Goal: Transaction & Acquisition: Purchase product/service

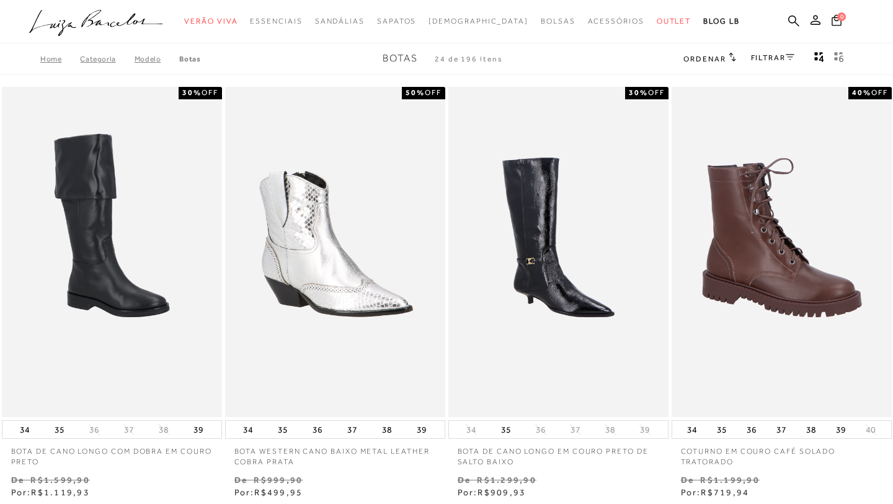
click at [195, 56] on link "Botas" at bounding box center [189, 59] width 21 height 9
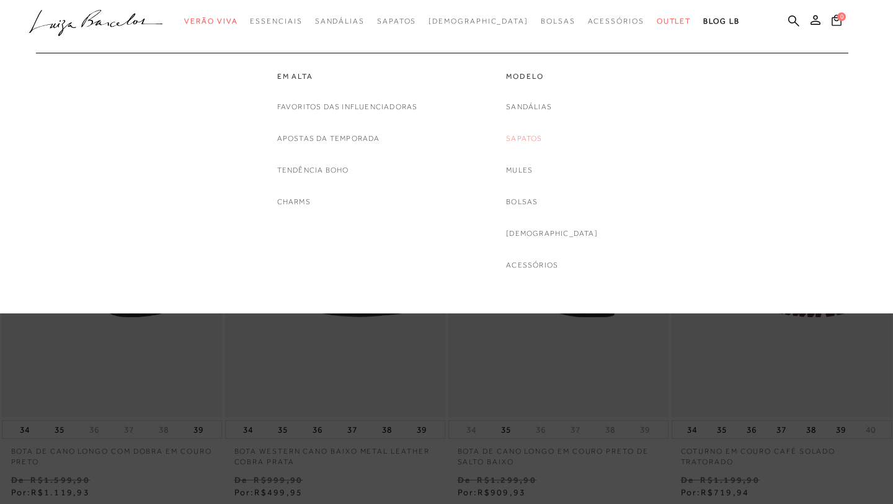
click at [542, 139] on link "Sapatos" at bounding box center [524, 138] width 36 height 13
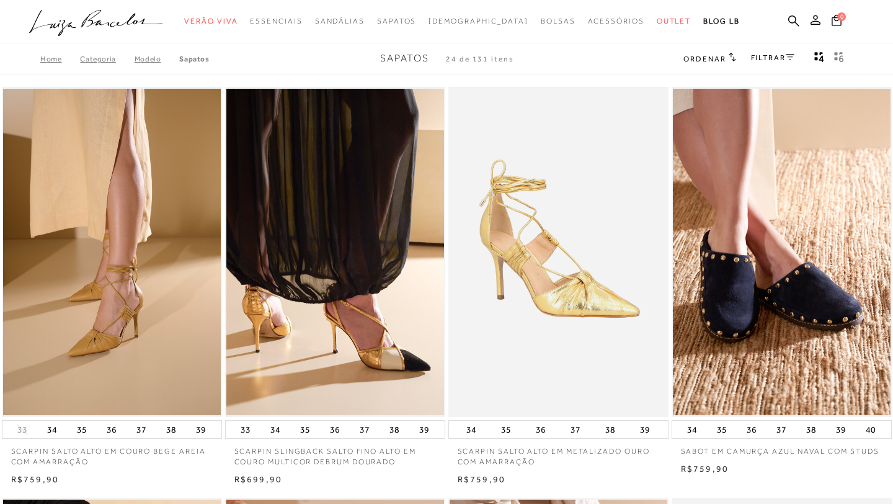
click at [105, 63] on link "Categoria" at bounding box center [107, 59] width 54 height 9
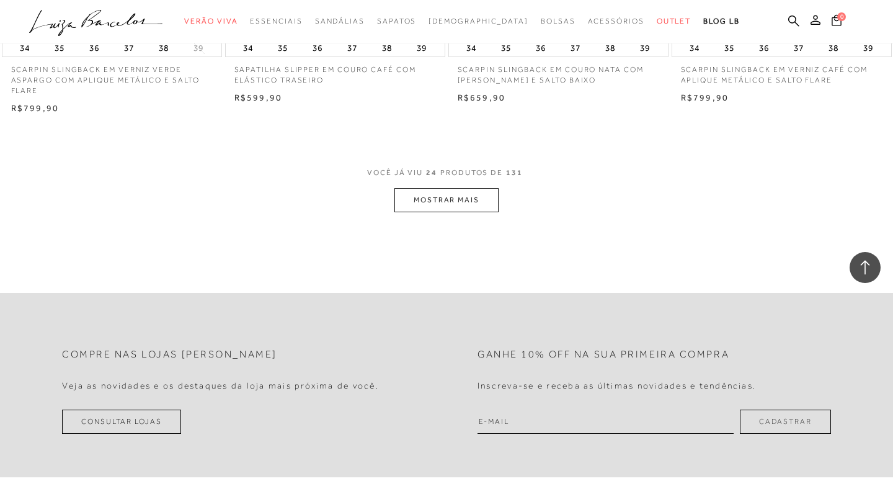
scroll to position [2434, 0]
click at [457, 197] on button "MOSTRAR MAIS" at bounding box center [446, 201] width 104 height 24
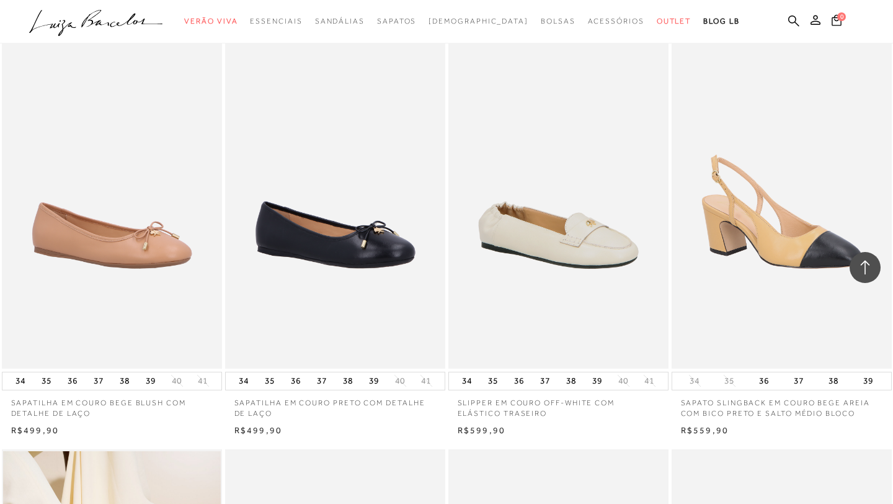
scroll to position [1623, 0]
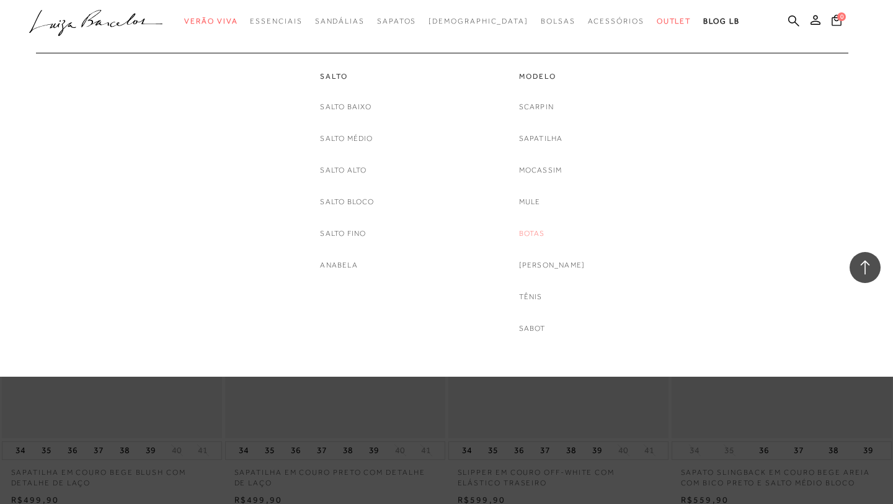
click at [545, 229] on link "Botas" at bounding box center [532, 233] width 26 height 13
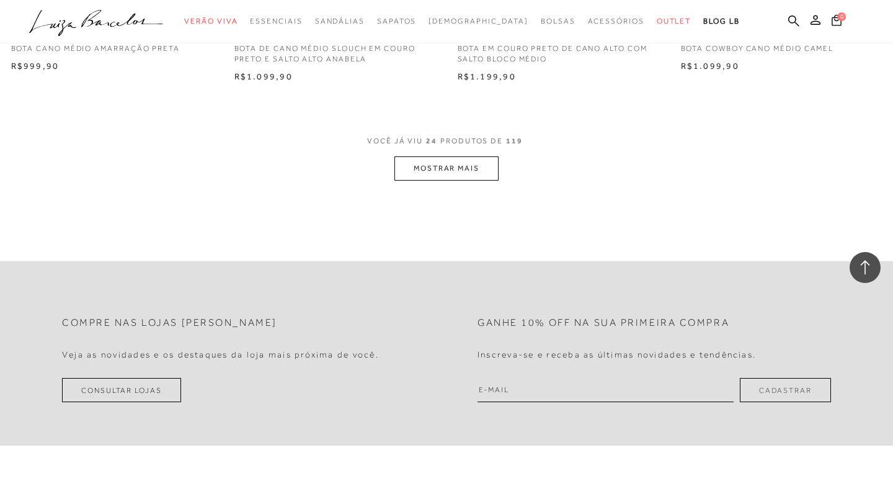
scroll to position [2455, 0]
click at [471, 174] on button "MOSTRAR MAIS" at bounding box center [446, 170] width 104 height 24
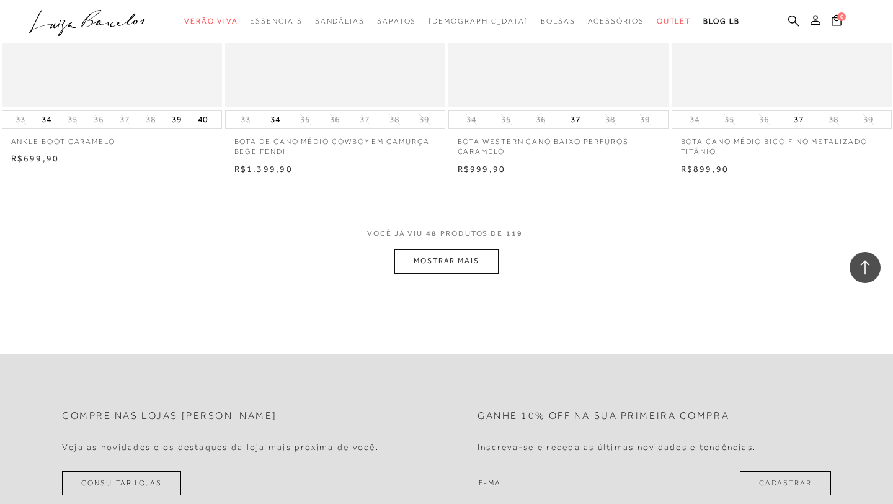
scroll to position [4879, 0]
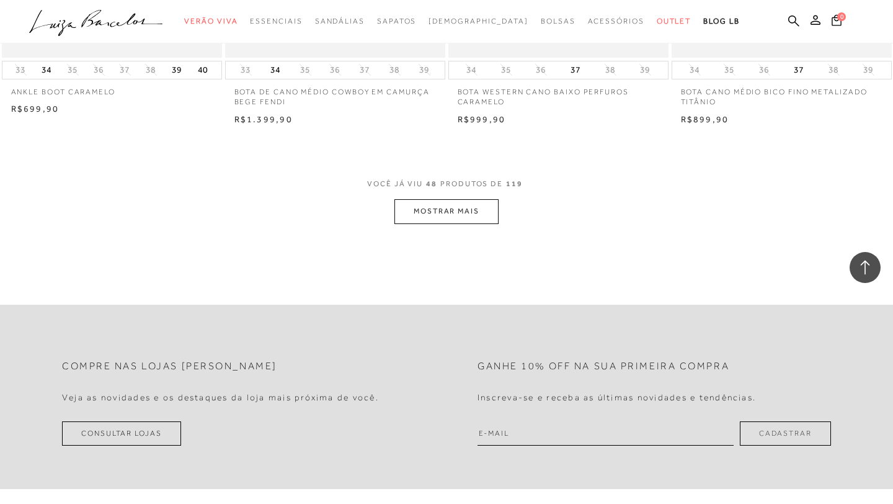
click at [456, 212] on button "MOSTRAR MAIS" at bounding box center [446, 211] width 104 height 24
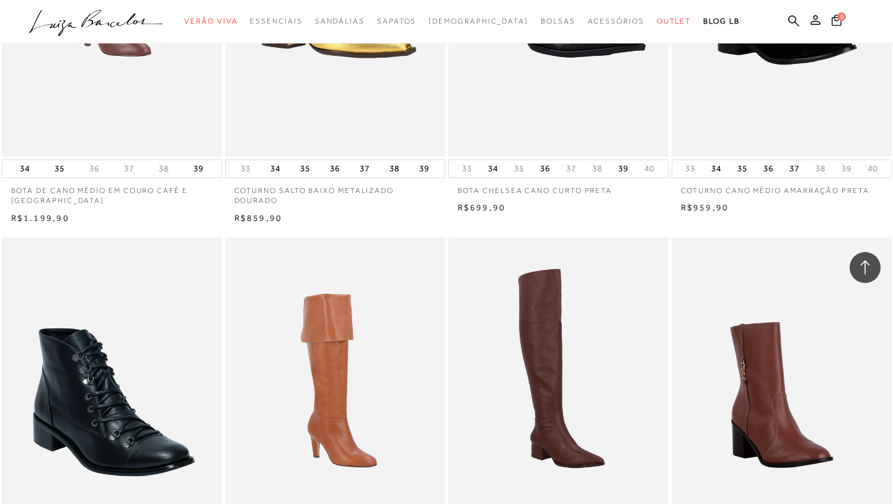
scroll to position [3716, 0]
